Goal: Transaction & Acquisition: Purchase product/service

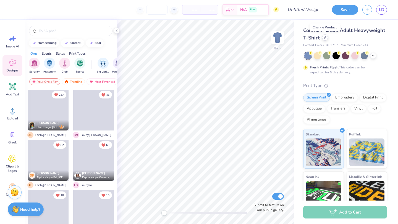
click at [323, 40] on div at bounding box center [325, 38] width 6 height 6
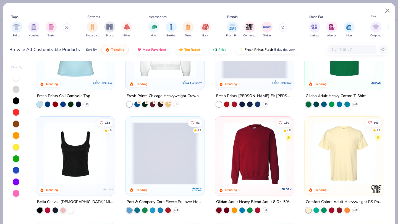
scroll to position [268, 0]
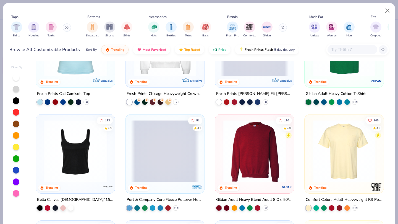
click at [348, 166] on img at bounding box center [344, 151] width 68 height 62
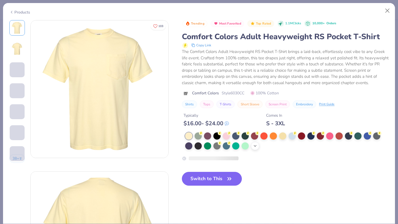
click at [254, 145] on icon at bounding box center [255, 146] width 4 height 4
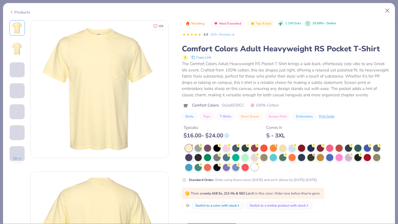
click at [254, 167] on div at bounding box center [254, 166] width 7 height 7
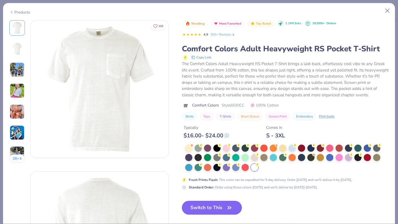
click at [209, 206] on button "Switch to This" at bounding box center [212, 208] width 60 height 14
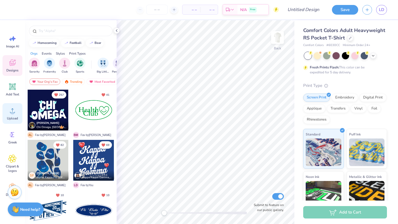
click at [12, 121] on div "Upload" at bounding box center [12, 113] width 20 height 21
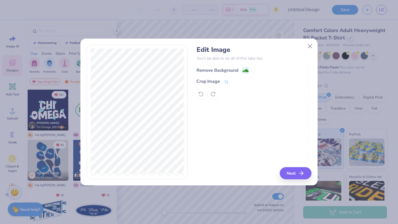
click at [218, 69] on div "Remove Background" at bounding box center [217, 70] width 42 height 7
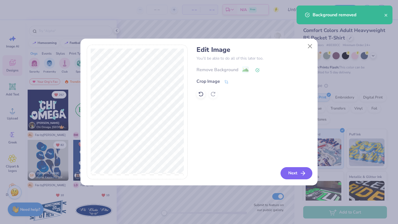
click at [299, 174] on button "Next" at bounding box center [296, 173] width 32 height 12
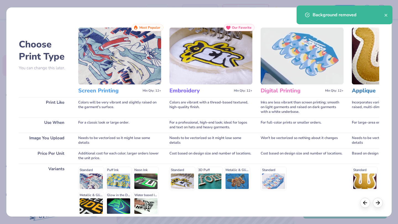
scroll to position [51, 0]
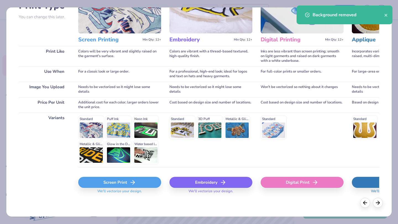
click at [107, 183] on div "Screen Print" at bounding box center [119, 182] width 83 height 11
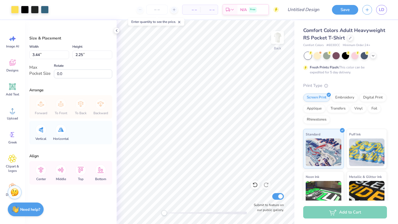
type input "3.29"
type input "2.16"
type input "3.17"
type input "2.08"
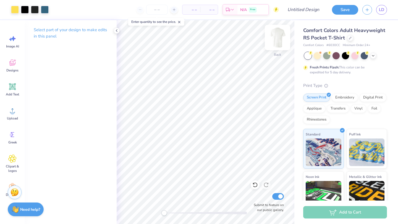
click at [279, 38] on img at bounding box center [277, 38] width 22 height 22
click at [6, 115] on div "Upload" at bounding box center [12, 113] width 20 height 21
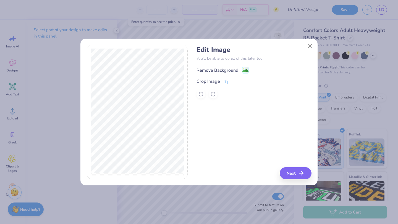
click at [206, 70] on div "Remove Background" at bounding box center [217, 70] width 42 height 7
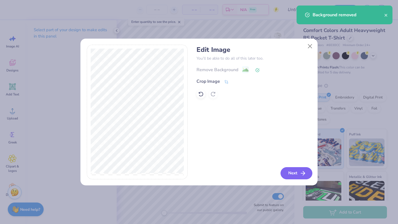
click at [295, 173] on button "Next" at bounding box center [296, 173] width 32 height 12
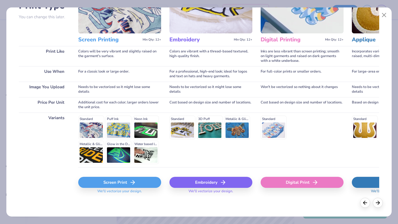
click at [129, 185] on icon at bounding box center [132, 182] width 7 height 7
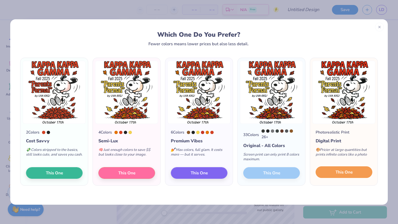
click at [332, 172] on button "This One" at bounding box center [343, 173] width 57 height 12
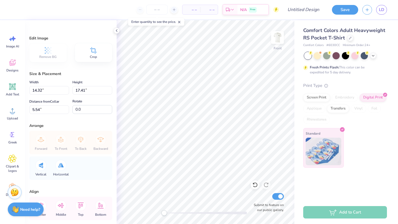
type input "12.97"
type input "15.77"
type input "6.37"
type input "11.98"
type input "14.57"
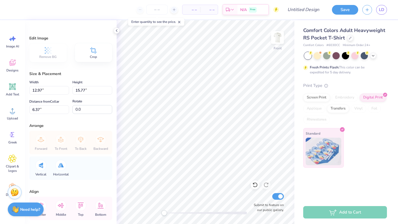
type input "5.85"
click at [279, 41] on img at bounding box center [277, 38] width 22 height 22
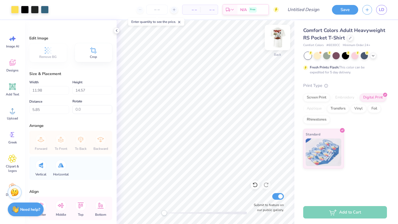
click at [272, 40] on img at bounding box center [277, 38] width 22 height 22
click at [272, 40] on img at bounding box center [277, 37] width 11 height 11
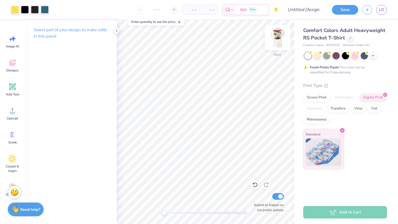
click at [277, 46] on img at bounding box center [277, 38] width 22 height 22
